Goal: Information Seeking & Learning: Learn about a topic

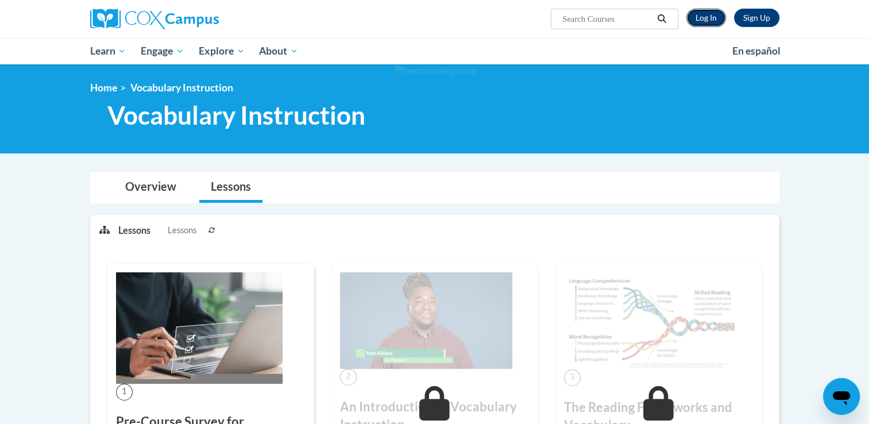
click at [713, 14] on link "Log In" at bounding box center [706, 18] width 40 height 18
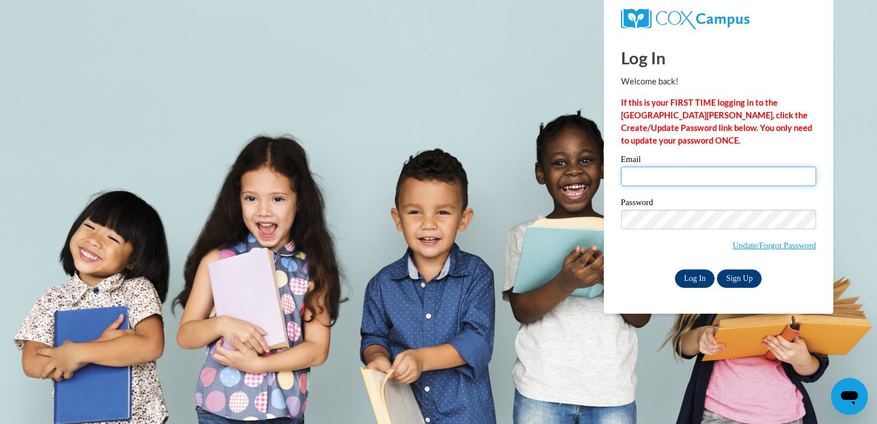
type input "mgarcia@thetorchchristianacademy.net"
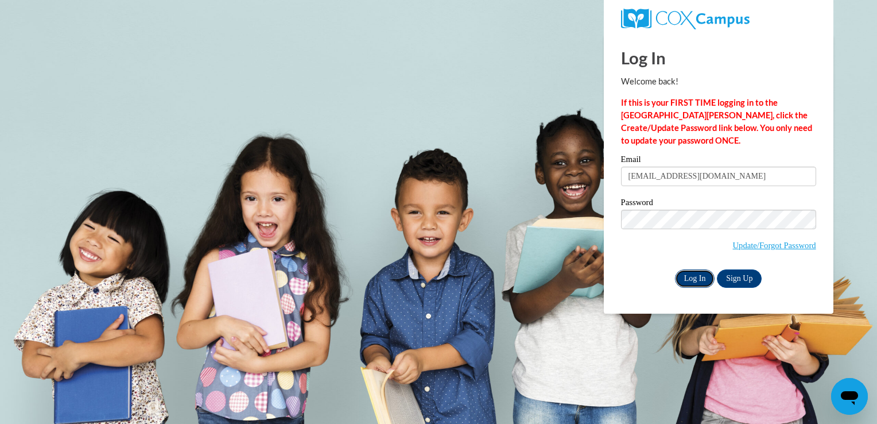
click at [692, 278] on input "Log In" at bounding box center [695, 278] width 40 height 18
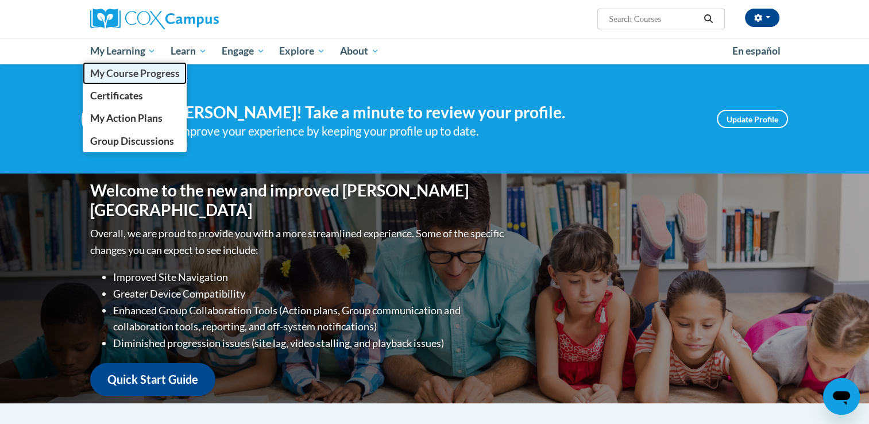
click at [126, 70] on span "My Course Progress" at bounding box center [135, 73] width 90 height 12
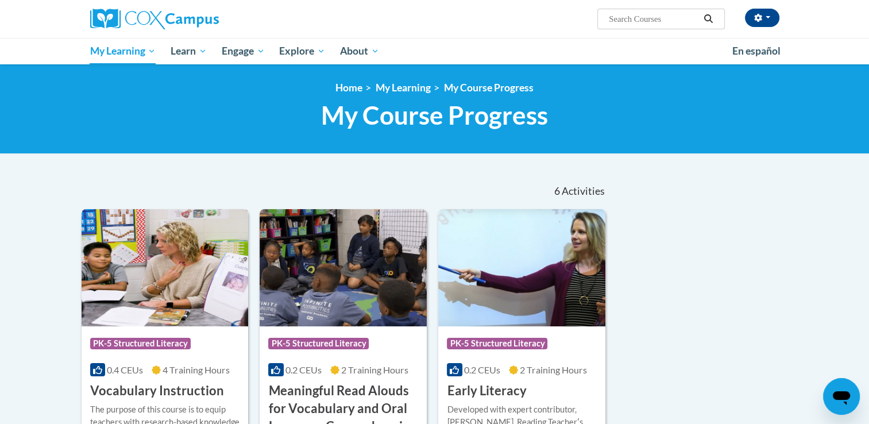
click at [180, 386] on h3 "Vocabulary Instruction" at bounding box center [157, 391] width 134 height 18
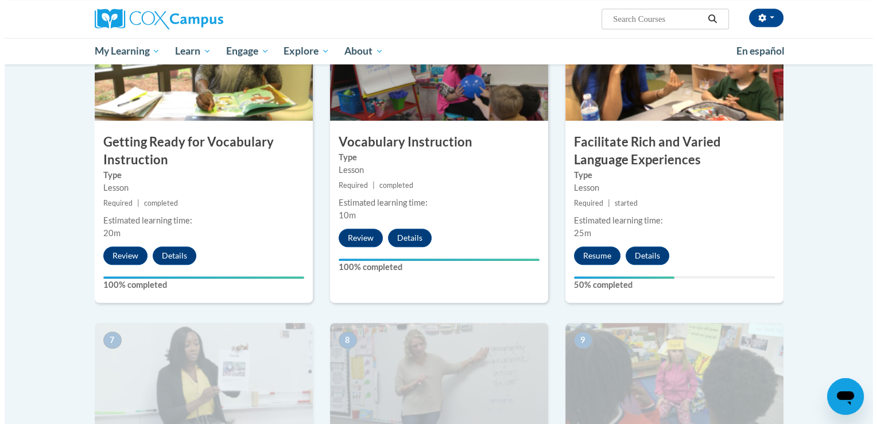
scroll to position [613, 0]
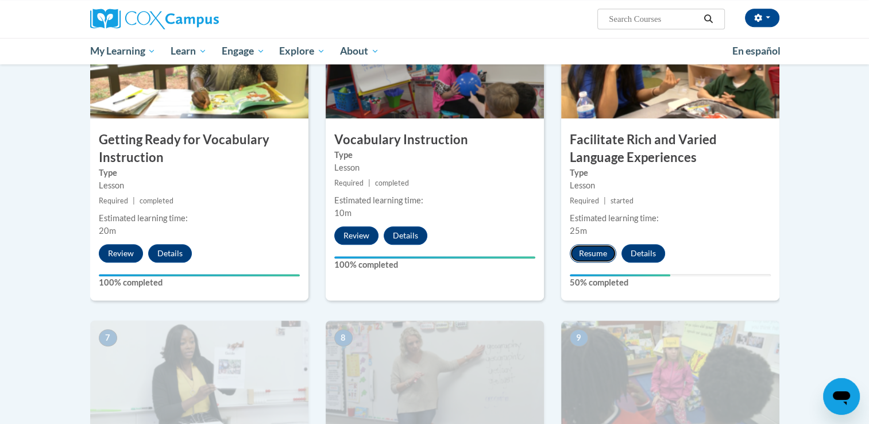
click at [590, 255] on button "Resume" at bounding box center [593, 253] width 47 height 18
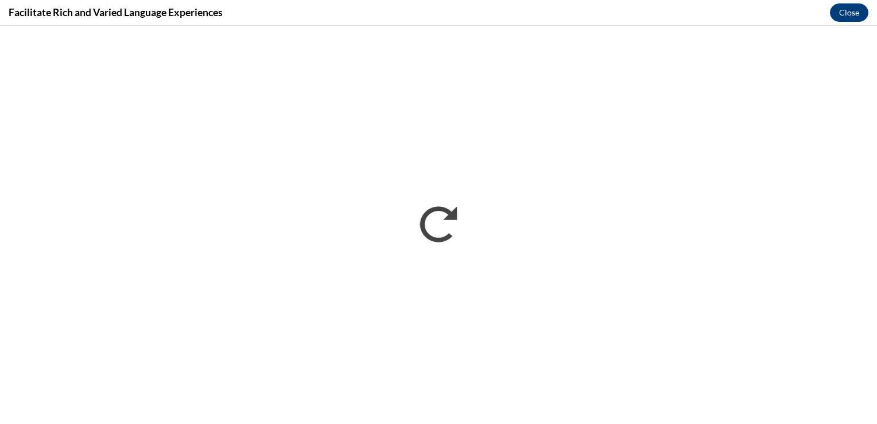
scroll to position [0, 0]
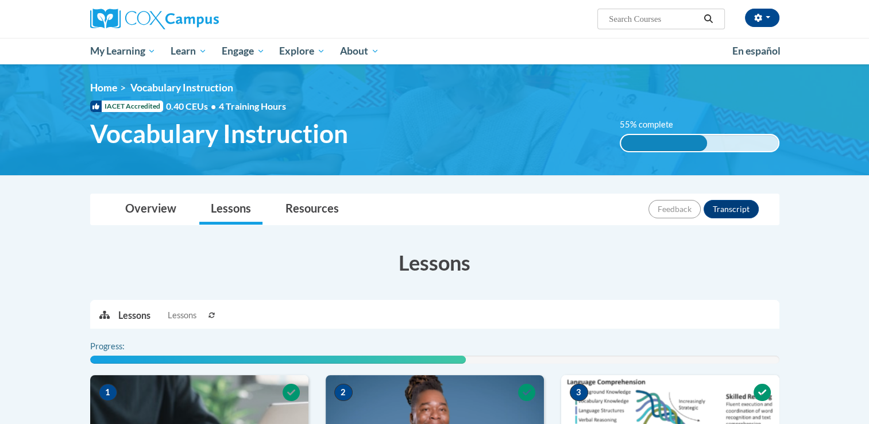
click at [818, 30] on div "[PERSON_NAME] ([GEOGRAPHIC_DATA]/New_York UTC-04:00) My Profile Inbox My Transc…" at bounding box center [434, 32] width 869 height 64
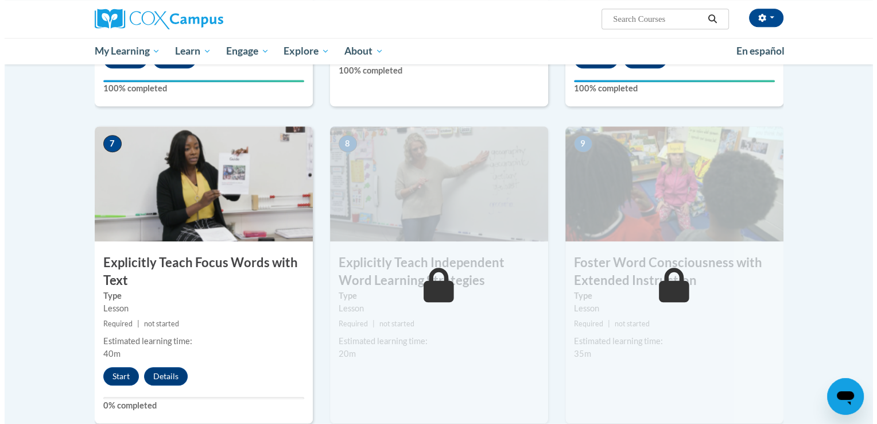
scroll to position [820, 0]
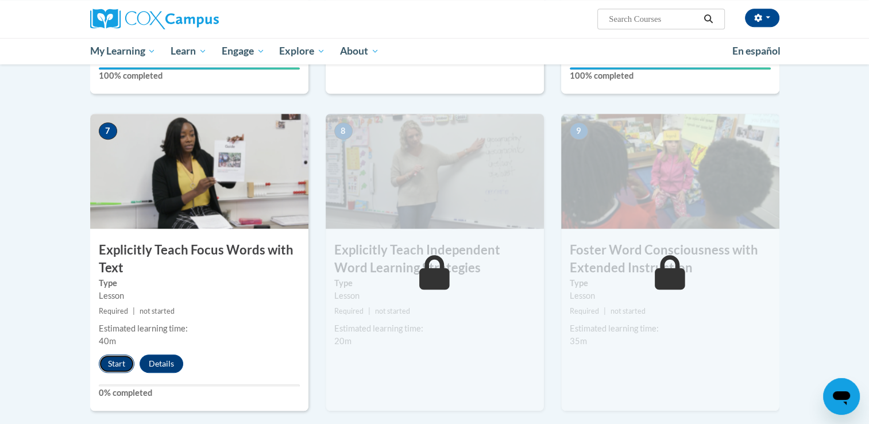
click at [122, 361] on button "Start" at bounding box center [117, 363] width 36 height 18
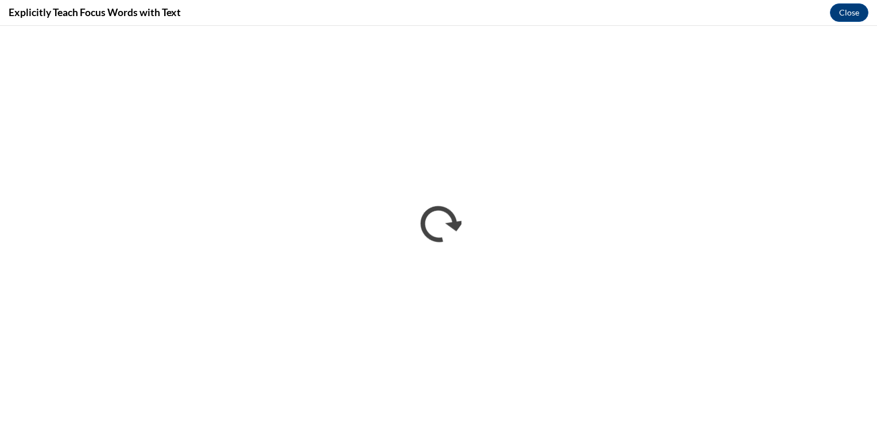
scroll to position [0, 0]
